Goal: Task Accomplishment & Management: Manage account settings

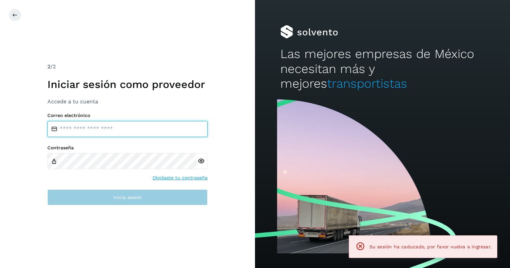
type input "**********"
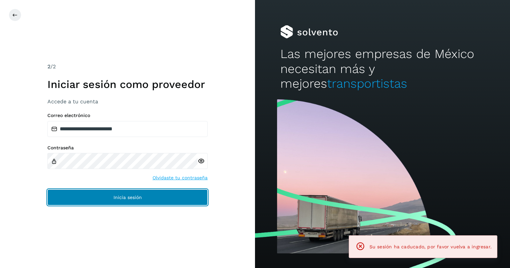
click at [132, 200] on button "Inicia sesión" at bounding box center [127, 197] width 160 height 16
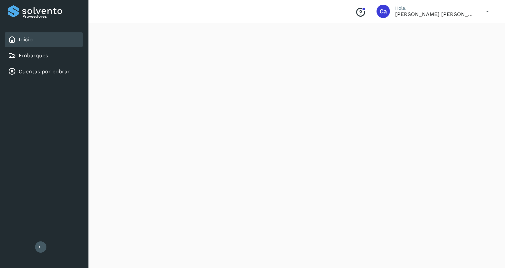
scroll to position [67, 0]
click at [48, 73] on link "Cuentas por cobrar" at bounding box center [44, 71] width 51 height 6
